Goal: Information Seeking & Learning: Find specific page/section

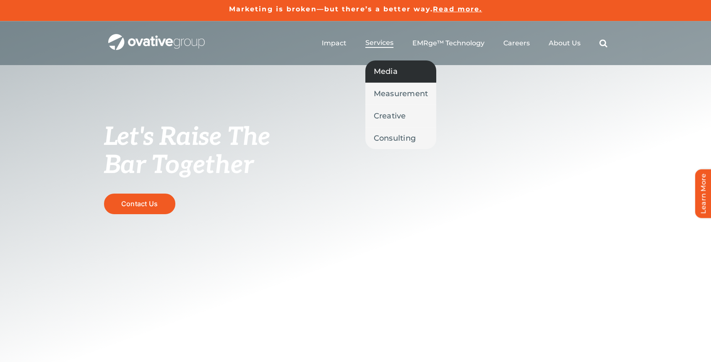
click at [396, 70] on span "Media" at bounding box center [386, 71] width 24 height 12
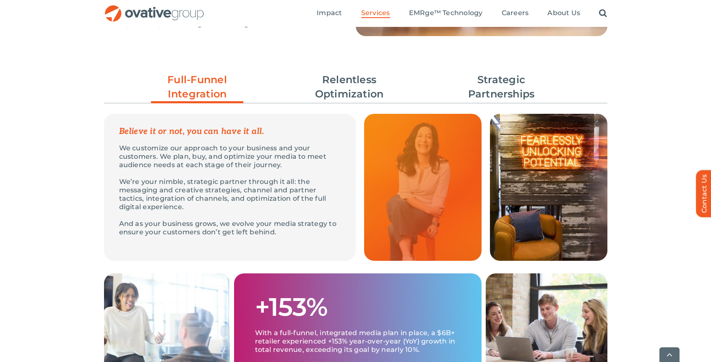
scroll to position [306, 0]
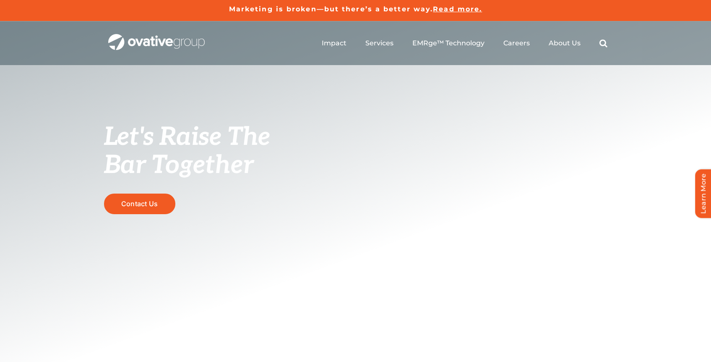
click at [598, 45] on ul "Impact Expert Insights Case Studies Awards & Press Services Media Measurement C…" at bounding box center [465, 43] width 286 height 27
click at [618, 42] on div "Search for: * Toggle Navigation Impact Expert Insights Case Studies Awards & Pr…" at bounding box center [355, 43] width 711 height 44
click at [610, 43] on div "Search for: * Toggle Navigation Impact Expert Insights Case Studies Awards & Pr…" at bounding box center [355, 43] width 711 height 44
click at [604, 44] on link "Search" at bounding box center [604, 43] width 8 height 9
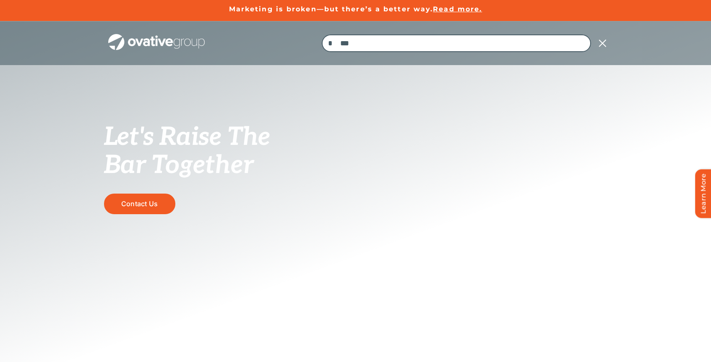
type input "***"
click at [322, 34] on input "*" at bounding box center [331, 43] width 18 height 18
